Goal: Complete application form

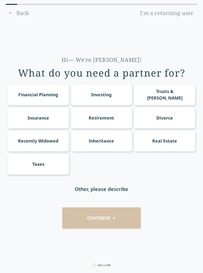
click at [41, 96] on div "Financial Planning" at bounding box center [38, 94] width 40 height 7
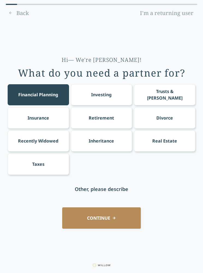
click at [44, 162] on div "Taxes" at bounding box center [38, 164] width 12 height 7
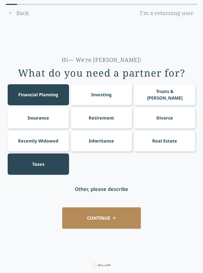
click at [112, 93] on div "Investing" at bounding box center [102, 94] width 62 height 21
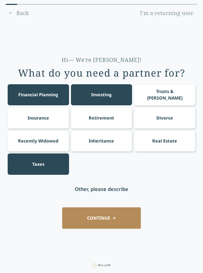
click at [107, 119] on div "Retirement" at bounding box center [101, 118] width 25 height 7
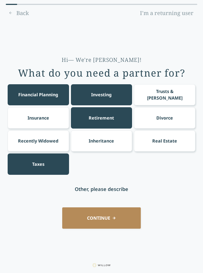
click at [170, 95] on div "Trusts & [PERSON_NAME]" at bounding box center [164, 94] width 51 height 13
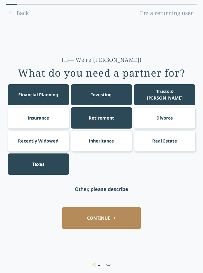
click at [111, 218] on button "CONTINUE" at bounding box center [101, 217] width 79 height 21
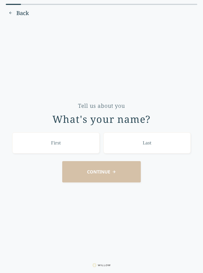
click at [69, 145] on input "text" at bounding box center [56, 142] width 88 height 21
type input "Locomickey"
type input "[PERSON_NAME]"
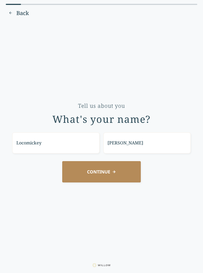
click at [55, 144] on input "Locomickey" at bounding box center [56, 142] width 88 height 21
type input "L"
type input "[PERSON_NAME]"
click at [112, 174] on button "CONTINUE" at bounding box center [101, 171] width 79 height 21
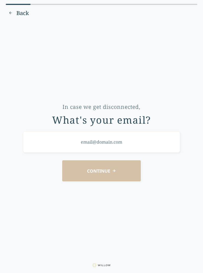
click at [137, 140] on input "email" at bounding box center [102, 141] width 158 height 21
